Goal: Task Accomplishment & Management: Use online tool/utility

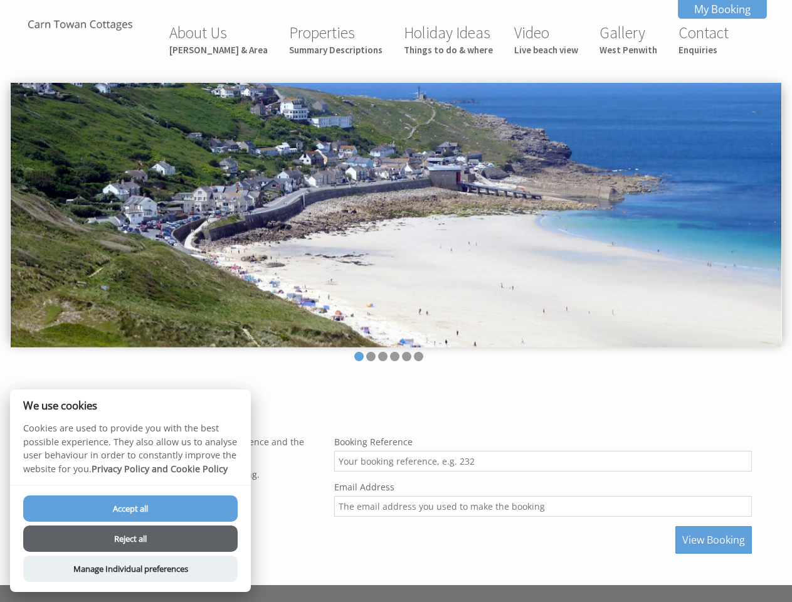
click at [395, 301] on img at bounding box center [396, 215] width 770 height 264
click at [395, 212] on img at bounding box center [396, 215] width 770 height 264
click at [358, 356] on li at bounding box center [358, 356] width 9 height 9
click at [370, 356] on li at bounding box center [370, 356] width 9 height 9
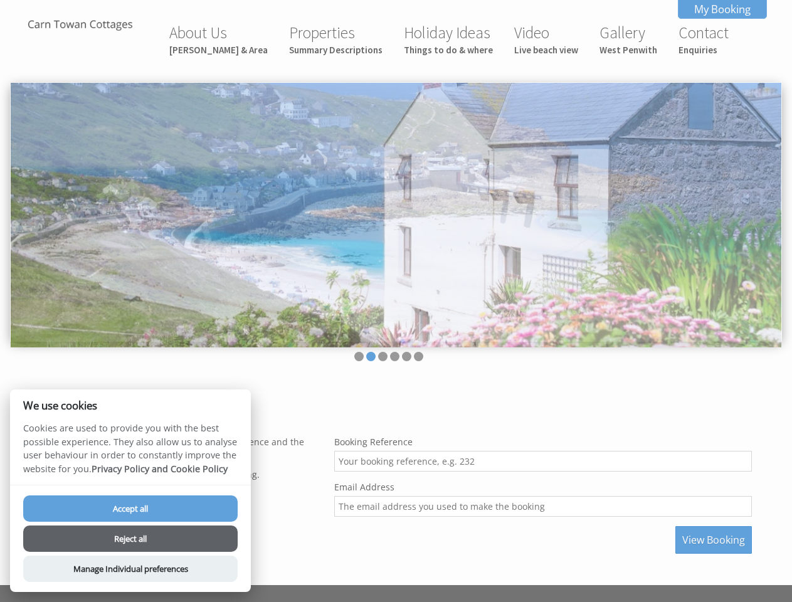
click at [382, 356] on li at bounding box center [382, 356] width 9 height 9
click at [394, 356] on li at bounding box center [394, 356] width 9 height 9
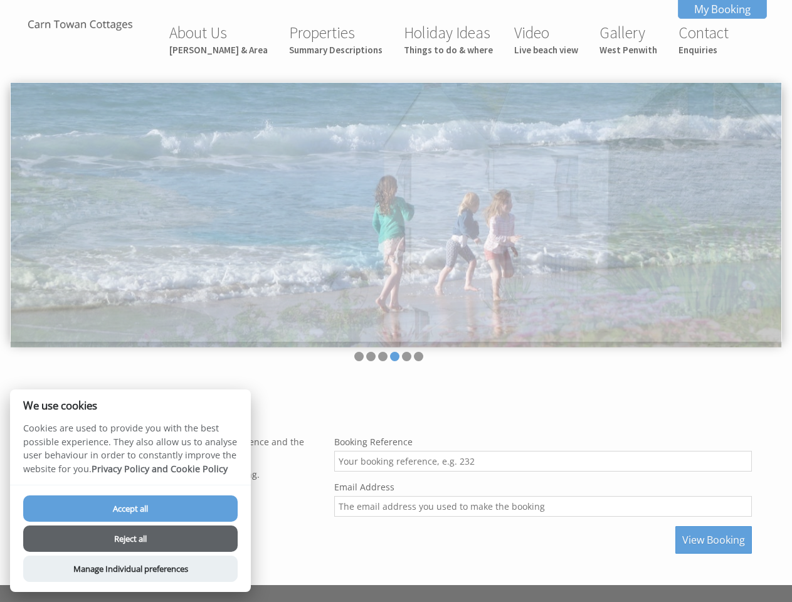
click at [406, 356] on li at bounding box center [406, 356] width 9 height 9
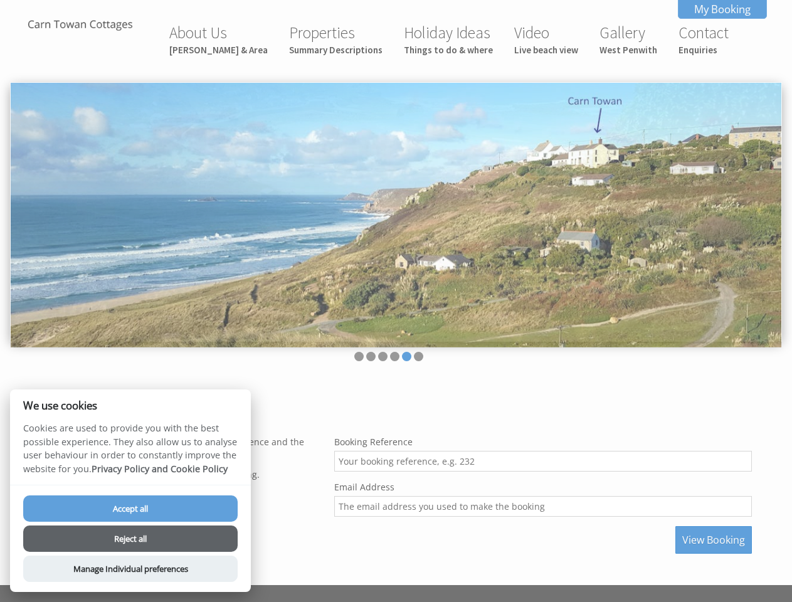
click at [418, 356] on li at bounding box center [418, 356] width 9 height 9
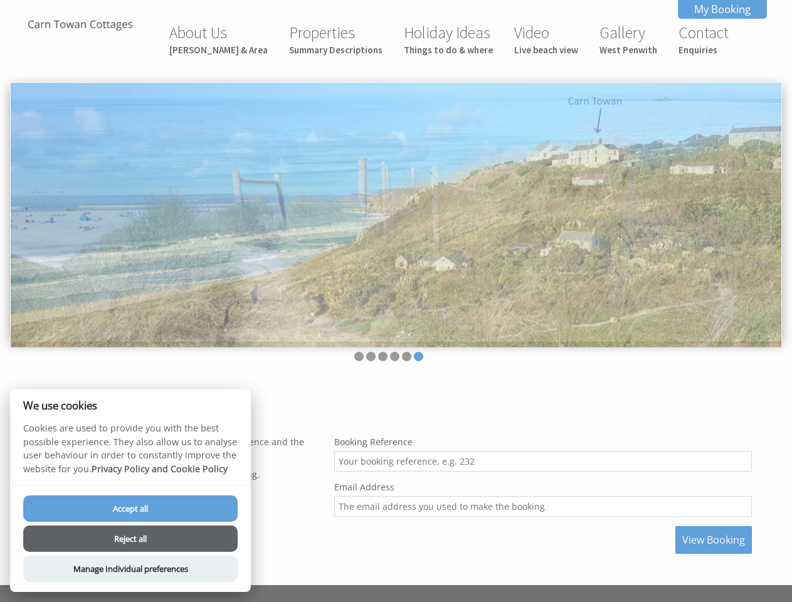
click at [713, 540] on span "View Booking" at bounding box center [713, 540] width 63 height 14
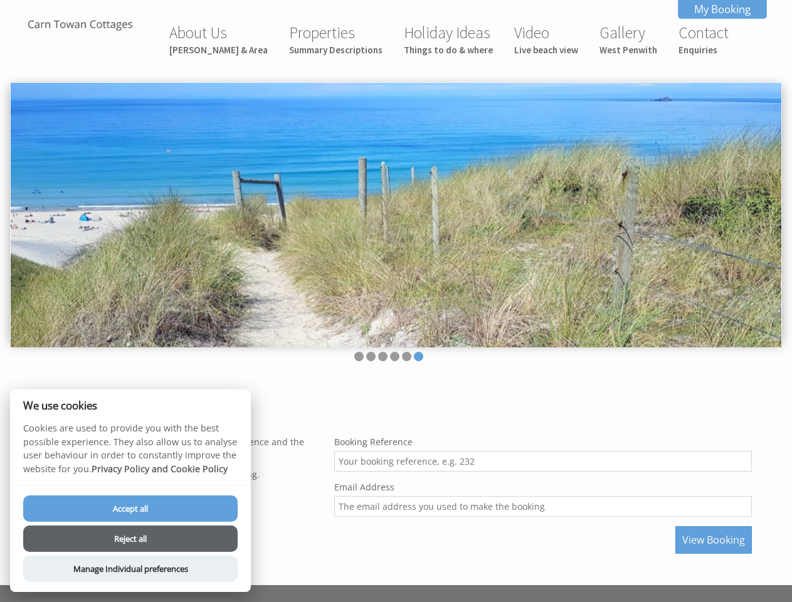
click at [130, 508] on button "Accept all" at bounding box center [130, 508] width 214 height 26
